Goal: Navigation & Orientation: Understand site structure

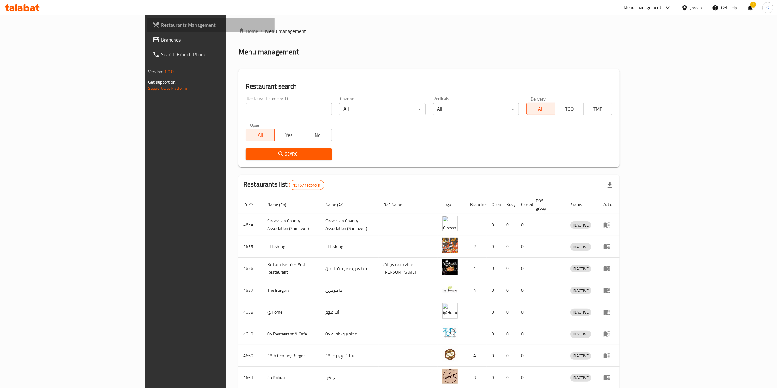
click at [148, 32] on link "Restaurants Management" at bounding box center [211, 25] width 127 height 15
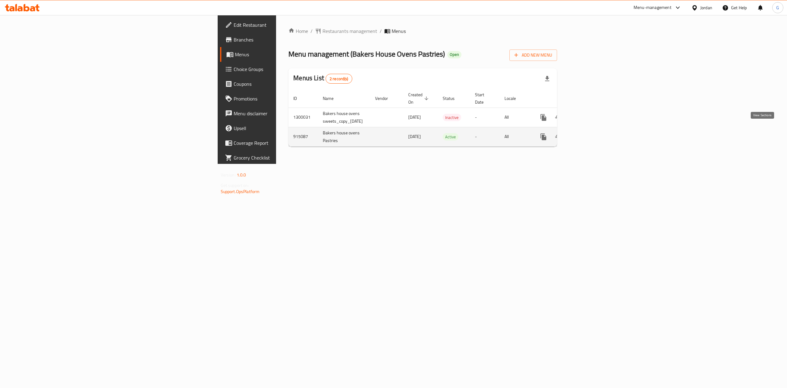
click at [595, 134] on link "enhanced table" at bounding box center [587, 136] width 15 height 15
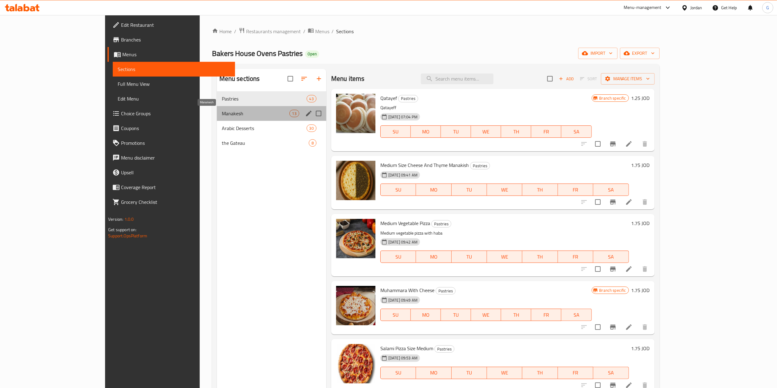
click at [240, 114] on span "Manakesh" at bounding box center [256, 113] width 68 height 7
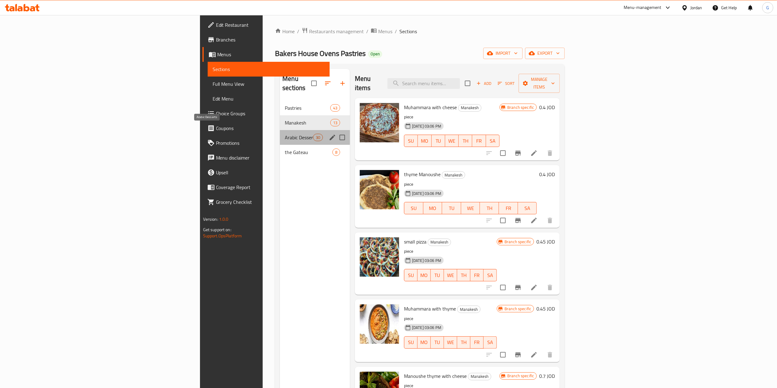
click at [285, 134] on span "Arabic Desserts" at bounding box center [299, 137] width 28 height 7
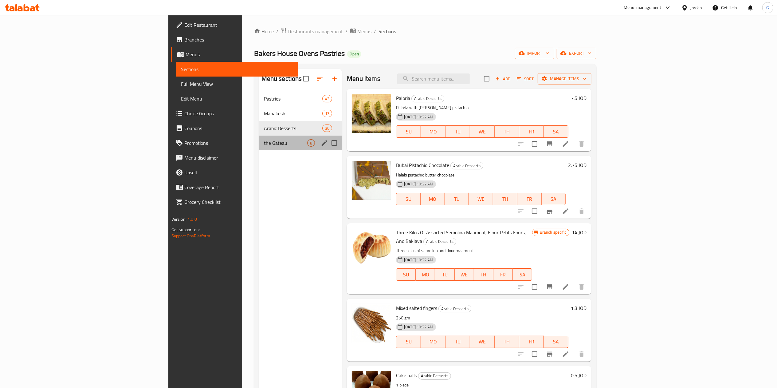
click at [259, 136] on div "the Gateau 8" at bounding box center [300, 143] width 83 height 15
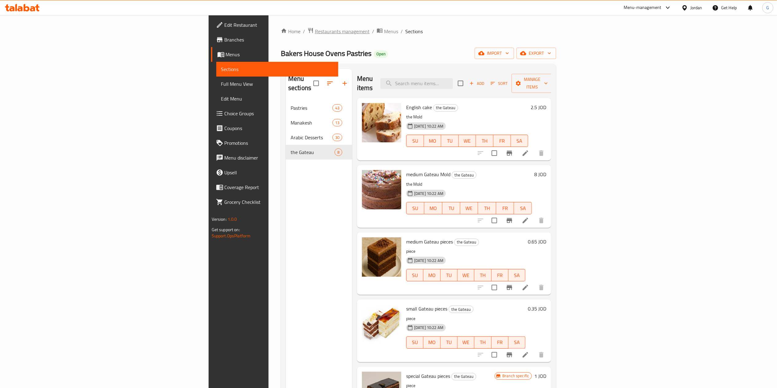
click at [315, 31] on span "Restaurants management" at bounding box center [342, 31] width 55 height 7
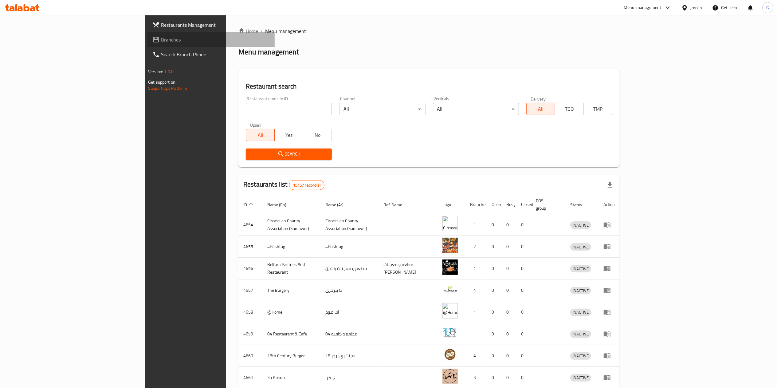
click at [161, 42] on span "Branches" at bounding box center [215, 39] width 109 height 7
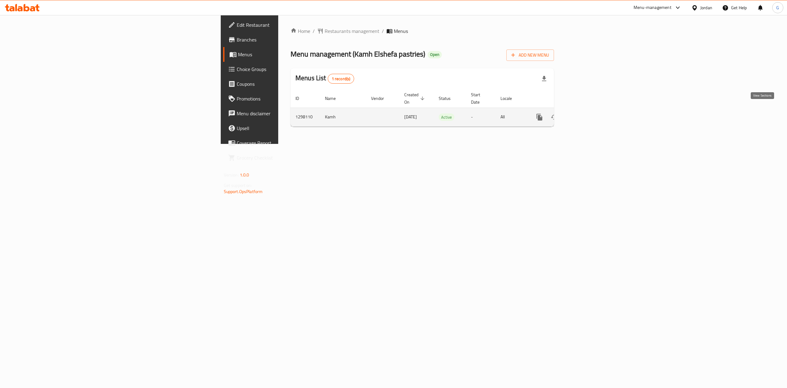
click at [587, 114] on icon "enhanced table" at bounding box center [583, 116] width 7 height 7
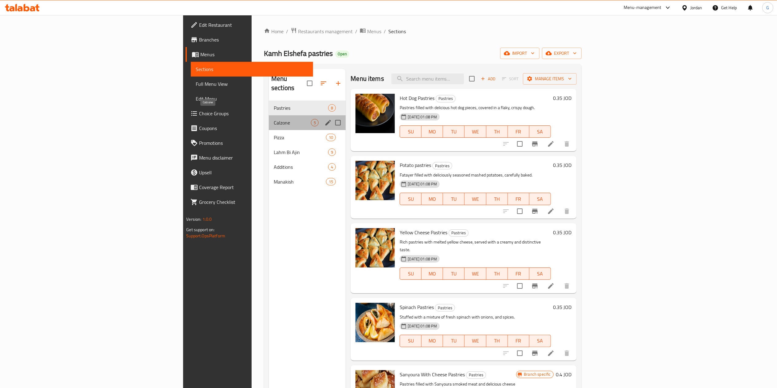
click at [274, 119] on span "Calzone" at bounding box center [292, 122] width 37 height 7
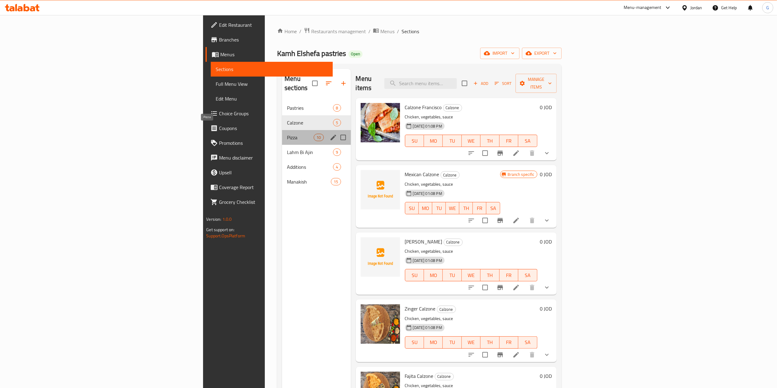
click at [287, 134] on span "Pizza" at bounding box center [300, 137] width 27 height 7
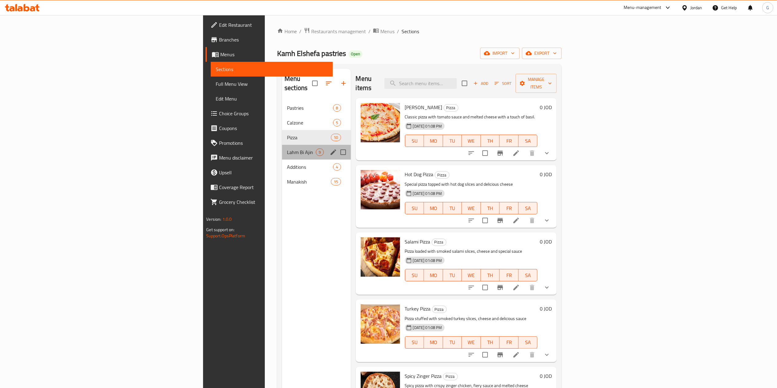
click at [282, 145] on div "Lahm Bi Ajin 9" at bounding box center [316, 152] width 69 height 15
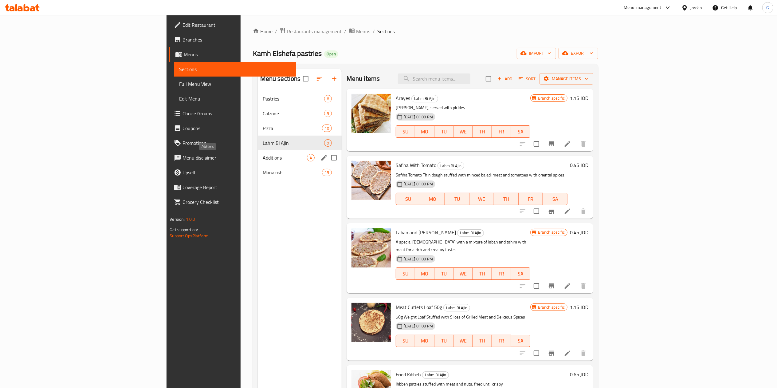
click at [263, 157] on span "Additions" at bounding box center [285, 157] width 44 height 7
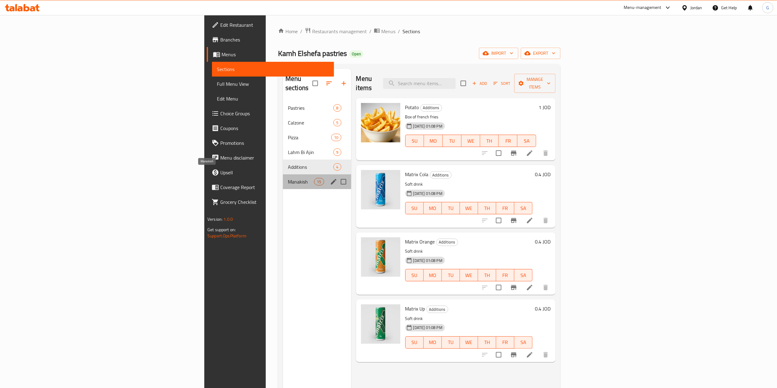
click at [288, 178] on span "Manakish" at bounding box center [301, 181] width 26 height 7
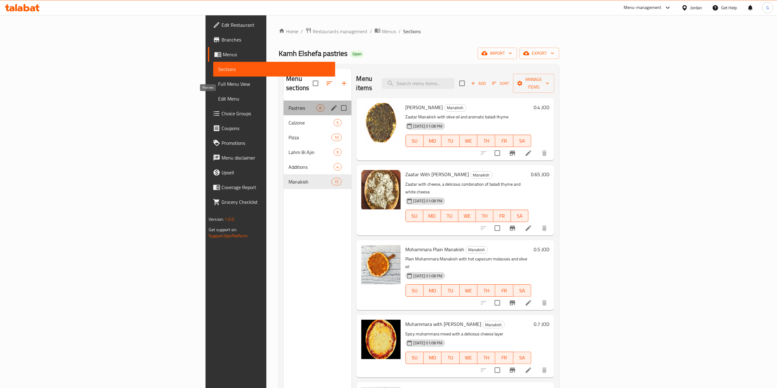
click at [289, 104] on span "Pastries" at bounding box center [303, 107] width 28 height 7
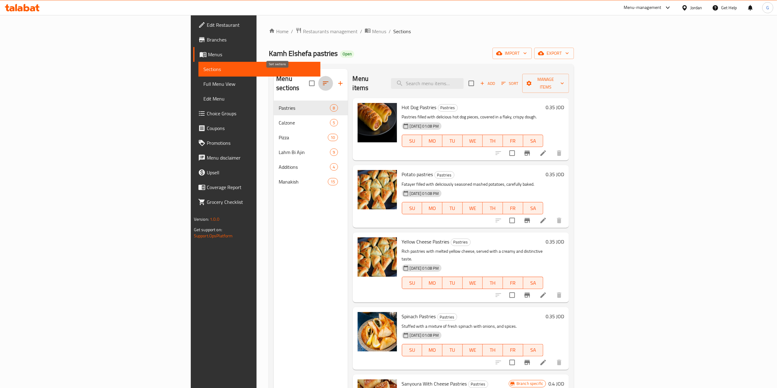
click at [323, 81] on icon "button" at bounding box center [326, 83] width 6 height 4
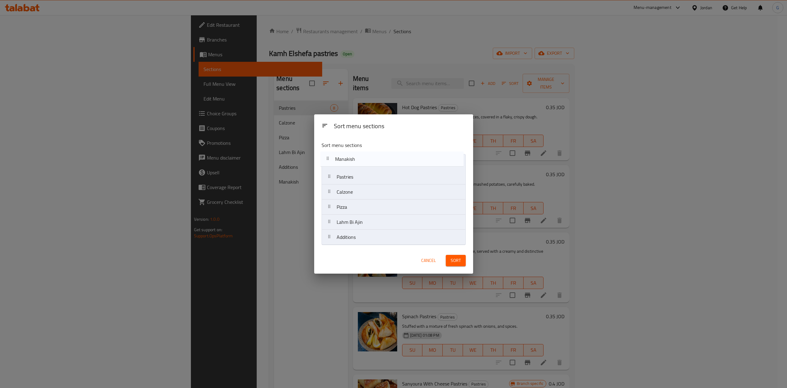
drag, startPoint x: 356, startPoint y: 237, endPoint x: 353, endPoint y: 157, distance: 80.6
click at [353, 157] on nav "Pastries Calzone Pizza Lahm Bi Ajin Additions Manakish" at bounding box center [394, 199] width 144 height 91
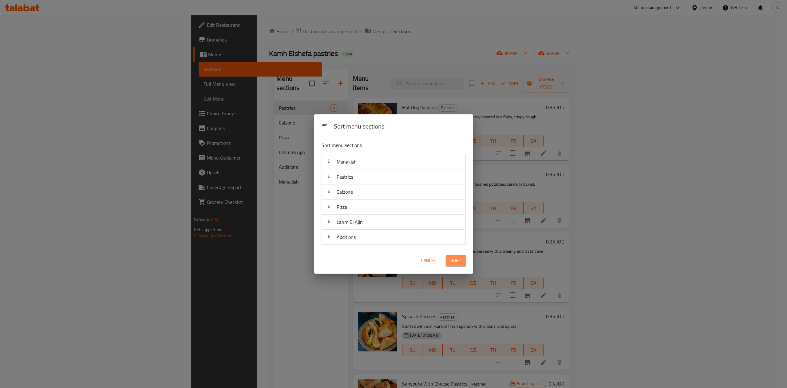
click at [451, 259] on span "Sort" at bounding box center [456, 261] width 10 height 8
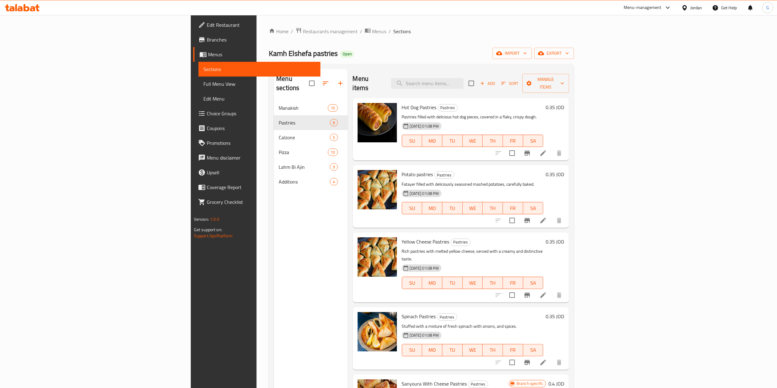
click at [29, 9] on icon at bounding box center [27, 7] width 6 height 7
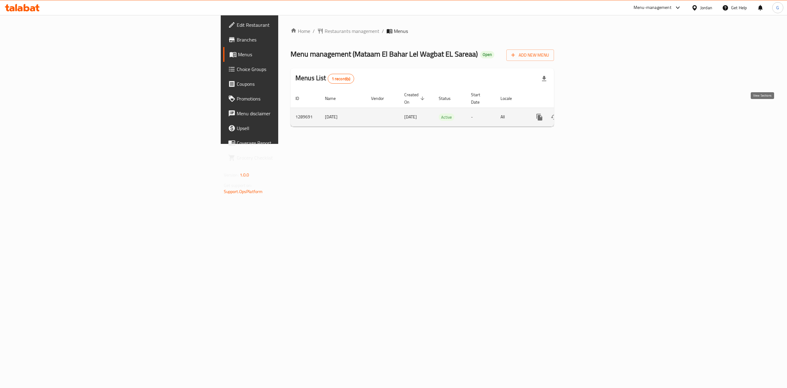
click at [591, 114] on link "enhanced table" at bounding box center [583, 117] width 15 height 15
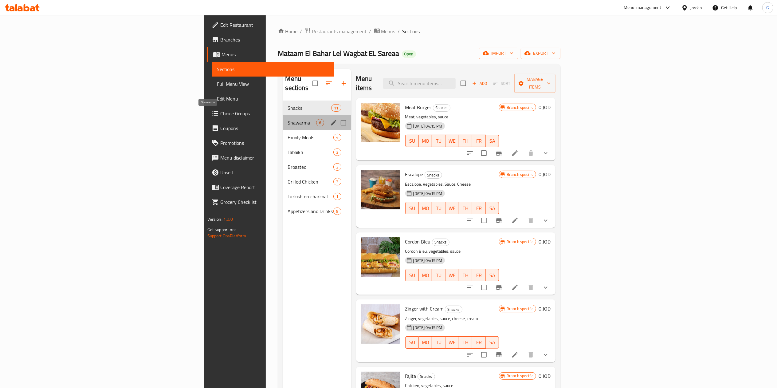
click at [288, 119] on span "Shawarma" at bounding box center [302, 122] width 29 height 7
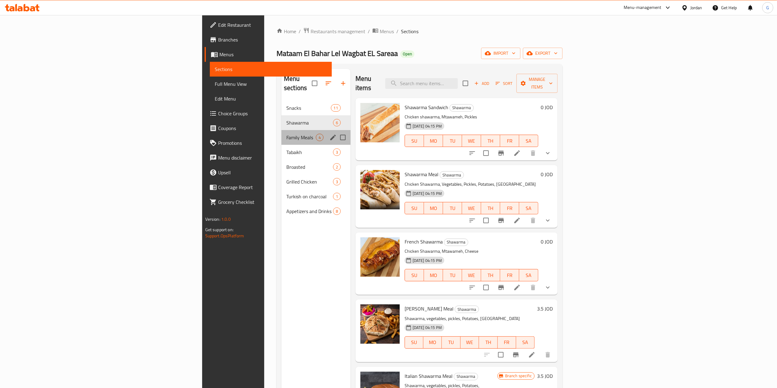
click at [282, 130] on div "Family Meals 4" at bounding box center [316, 137] width 69 height 15
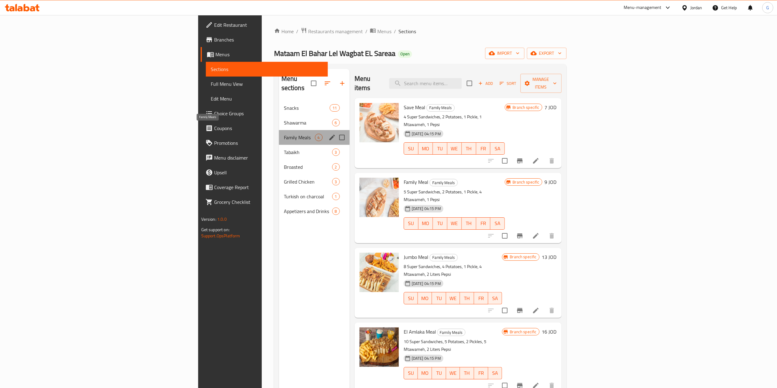
click at [284, 134] on span "Family Meals" at bounding box center [299, 137] width 31 height 7
click at [284, 148] on span "Tabaikh" at bounding box center [299, 151] width 31 height 7
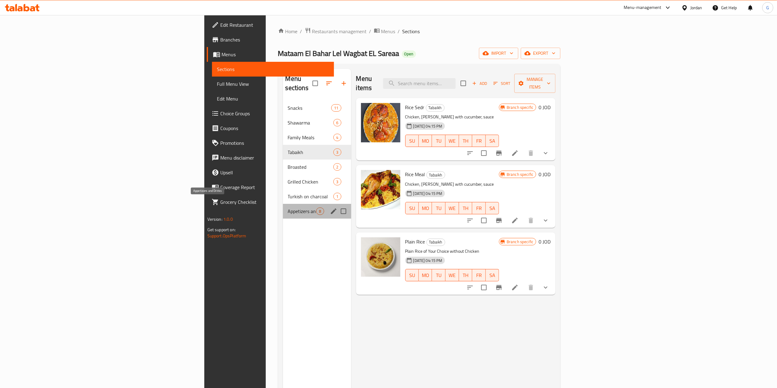
click at [288, 207] on span "Appetizers and Drinks" at bounding box center [302, 210] width 29 height 7
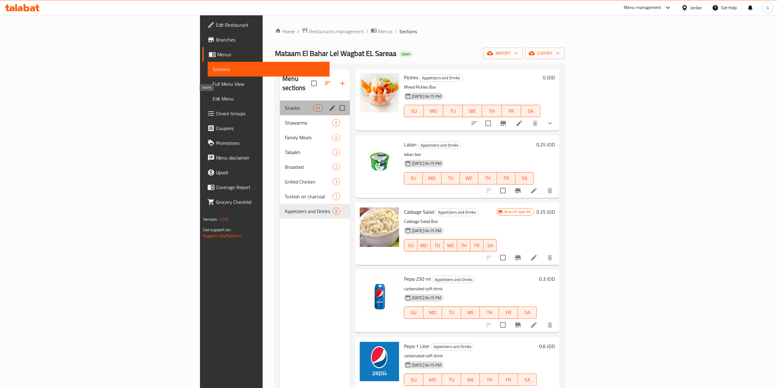
click at [285, 104] on span "Snacks" at bounding box center [299, 107] width 28 height 7
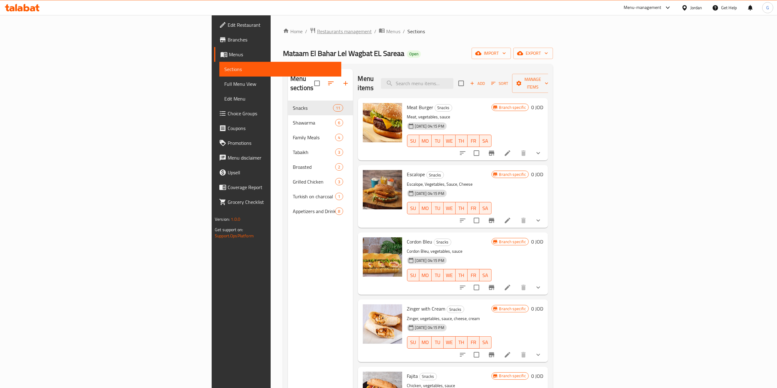
click at [317, 28] on span "Restaurants management" at bounding box center [344, 31] width 55 height 7
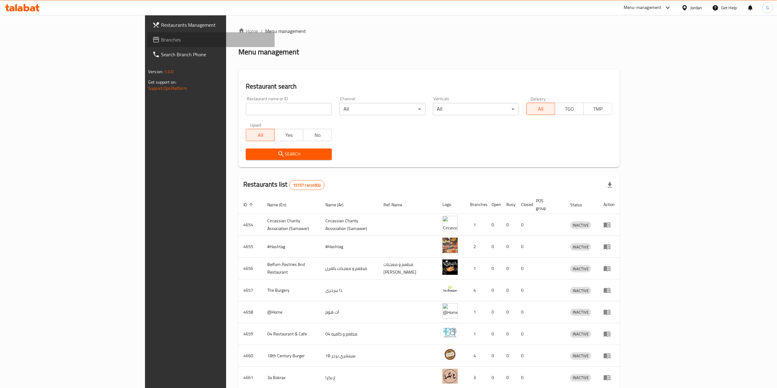
click at [161, 41] on span "Branches" at bounding box center [215, 39] width 109 height 7
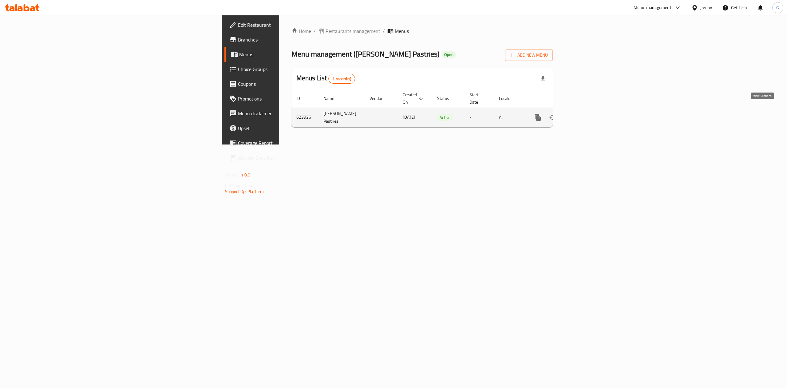
click at [586, 114] on icon "enhanced table" at bounding box center [581, 117] width 7 height 7
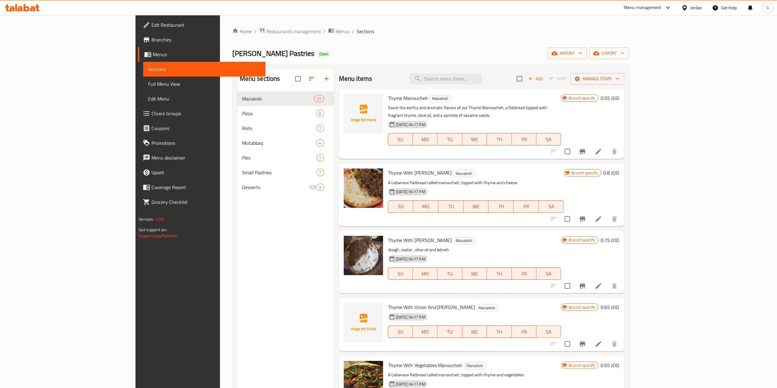
click at [550, 45] on div "Home / Restaurants management / Menus / Sections [PERSON_NAME] Pastries Open im…" at bounding box center [430, 244] width 397 height 434
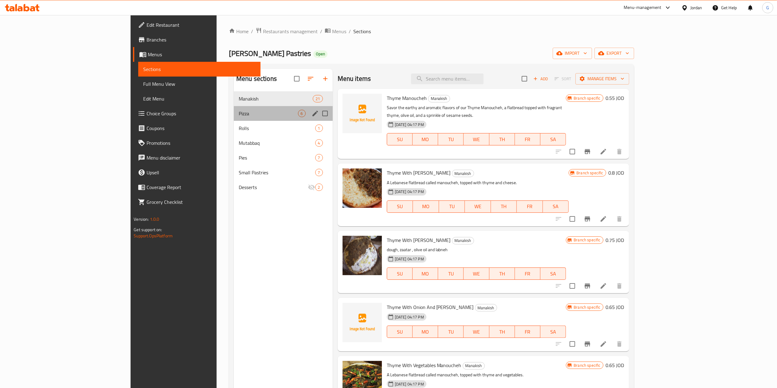
click at [234, 119] on div "Pizza 6" at bounding box center [283, 113] width 99 height 15
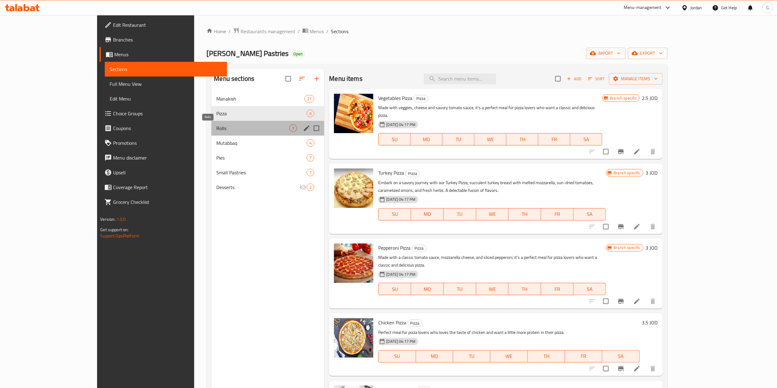
click at [216, 127] on span "Rolls" at bounding box center [252, 127] width 73 height 7
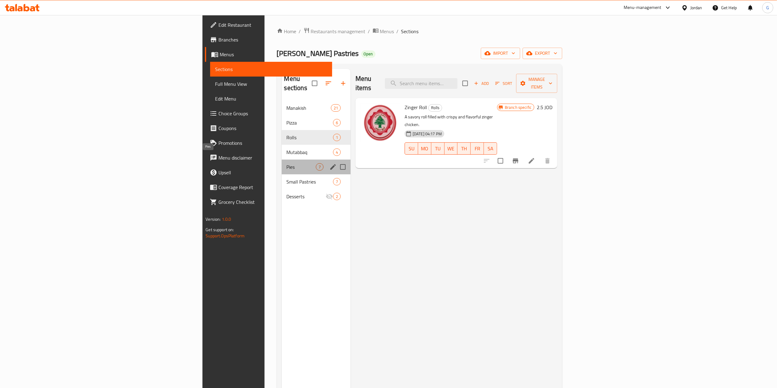
click at [287, 163] on span "Pies" at bounding box center [301, 166] width 29 height 7
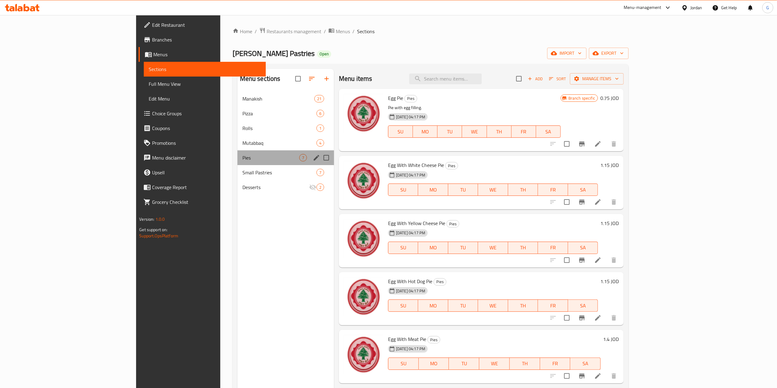
click at [238, 164] on div "Pies 7" at bounding box center [286, 157] width 97 height 15
click at [243, 176] on span "Small Pastries" at bounding box center [271, 172] width 57 height 7
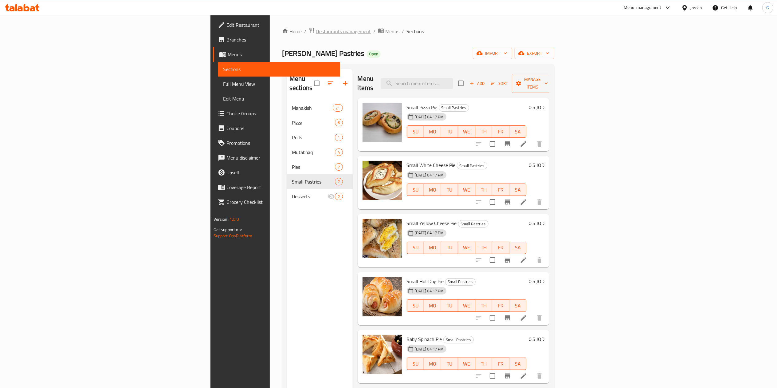
click at [316, 34] on span "Restaurants management" at bounding box center [343, 31] width 55 height 7
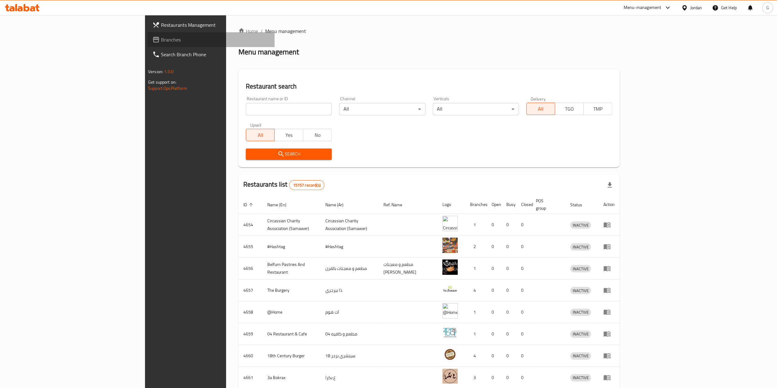
click at [161, 42] on span "Branches" at bounding box center [215, 39] width 109 height 7
